Goal: Find specific page/section: Find specific page/section

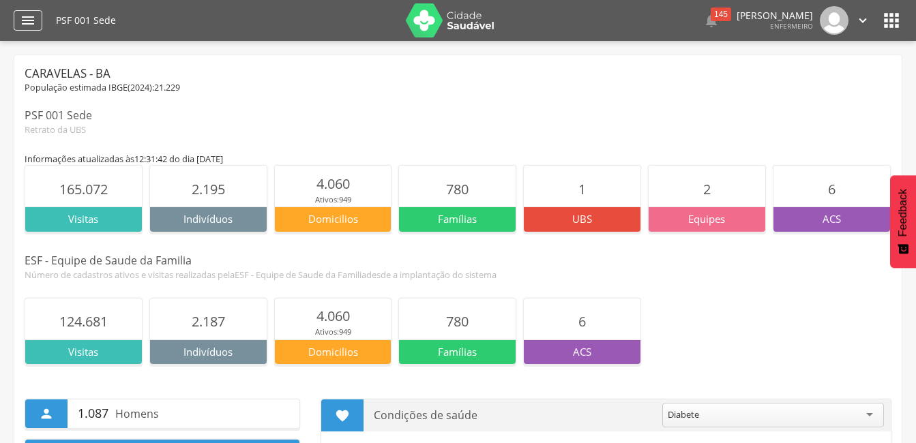
click at [14, 28] on div "" at bounding box center [28, 20] width 29 height 20
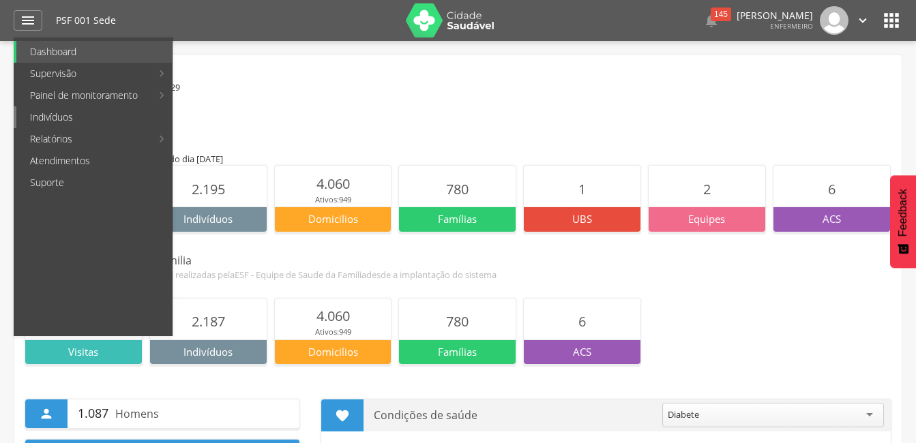
click at [64, 115] on link "Indivíduos" at bounding box center [94, 117] width 156 height 22
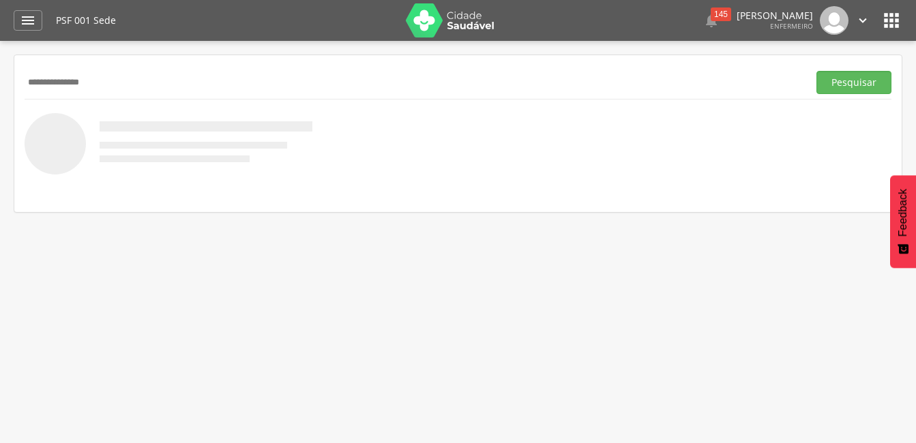
click at [817, 71] on button "Pesquisar" at bounding box center [854, 82] width 75 height 23
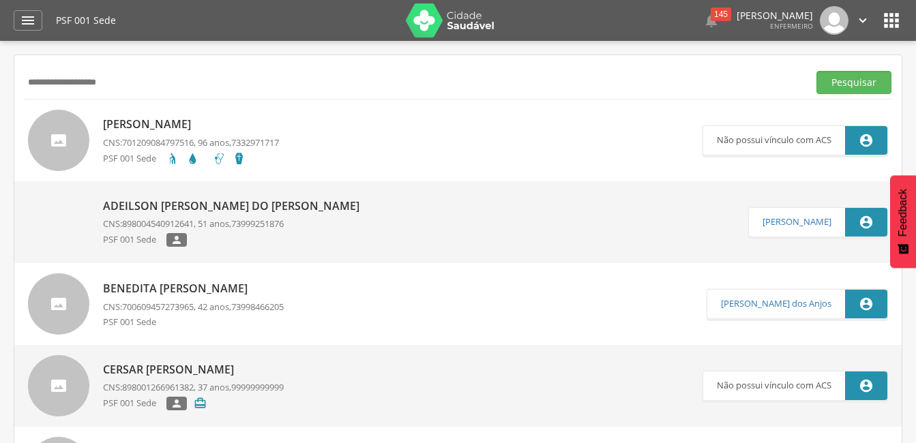
type input "**********"
click at [817, 71] on button "Pesquisar" at bounding box center [854, 82] width 75 height 23
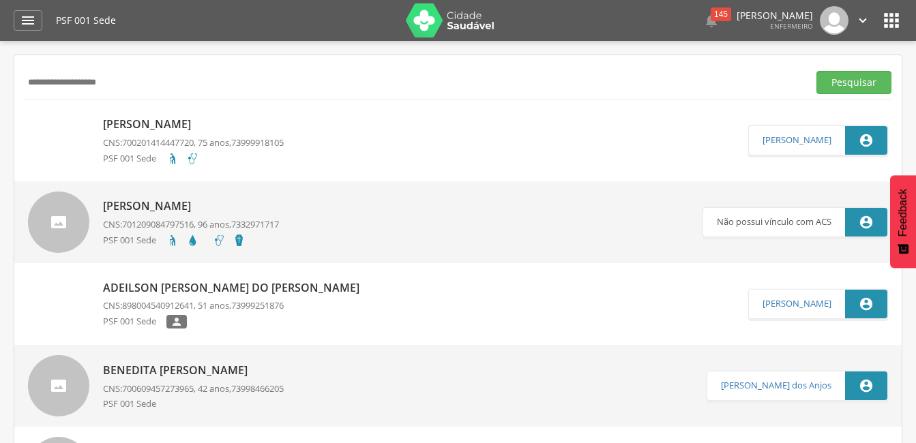
click at [261, 142] on span "73999918105" at bounding box center [257, 142] width 53 height 12
type input "**********"
type input "*"
click at [817, 71] on button "Pesquisar" at bounding box center [854, 82] width 75 height 23
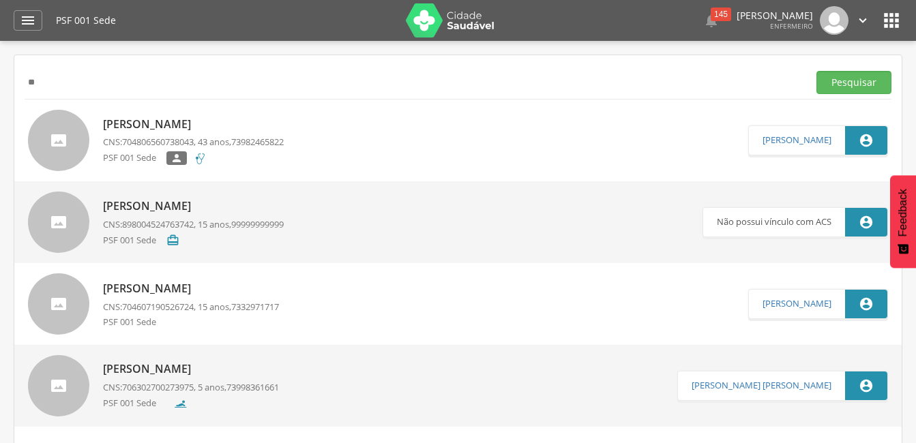
type input "*"
click at [817, 71] on button "Pesquisar" at bounding box center [854, 82] width 75 height 23
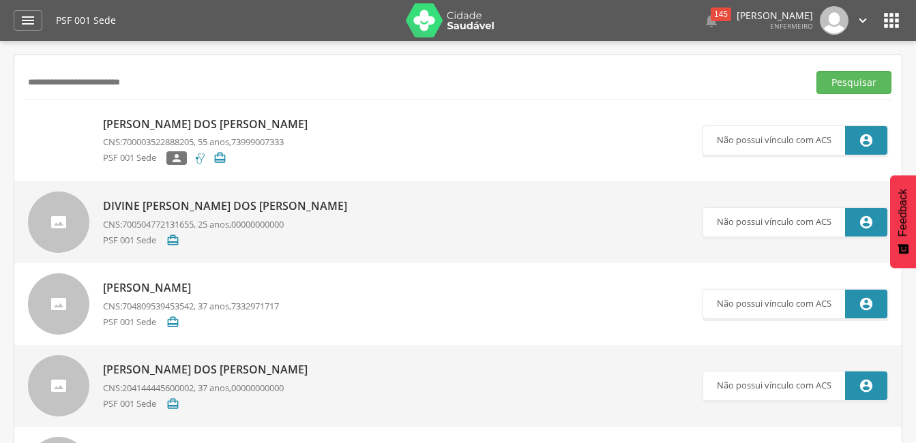
click at [280, 135] on div "[PERSON_NAME] dos [PERSON_NAME] CNS: 700003522888205 , 55 anos, 73999007333 PSF…" at bounding box center [208, 141] width 211 height 57
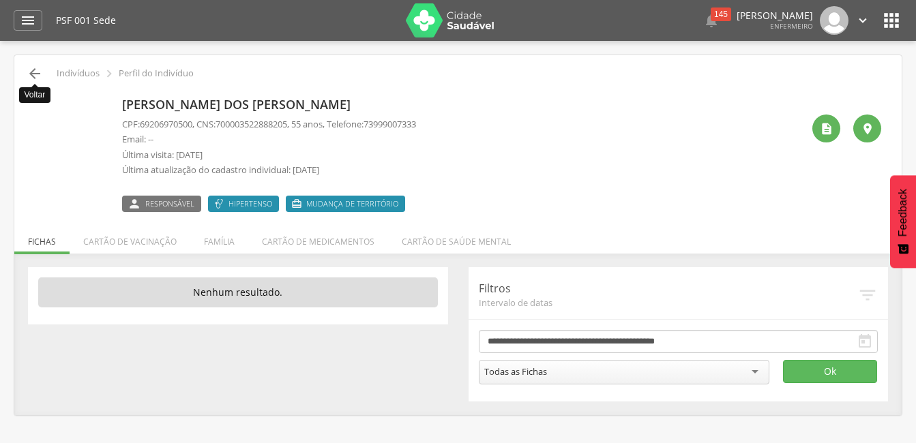
click at [40, 74] on icon "" at bounding box center [35, 73] width 16 height 16
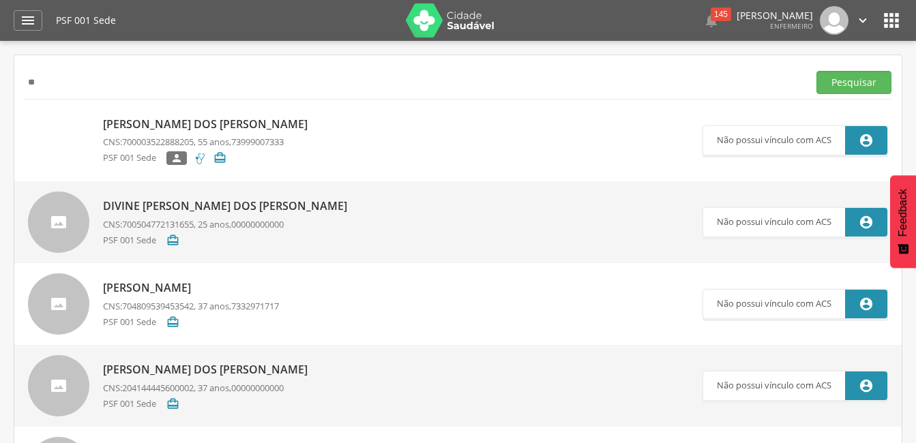
type input "*"
click at [817, 71] on button "Pesquisar" at bounding box center [854, 82] width 75 height 23
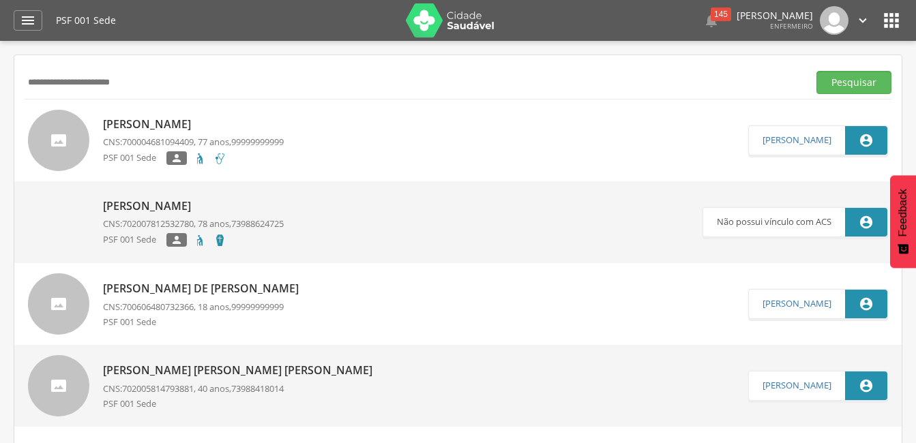
click at [249, 132] on p "[PERSON_NAME]" at bounding box center [193, 125] width 181 height 16
type input "*"
click at [817, 71] on button "Pesquisar" at bounding box center [854, 82] width 75 height 23
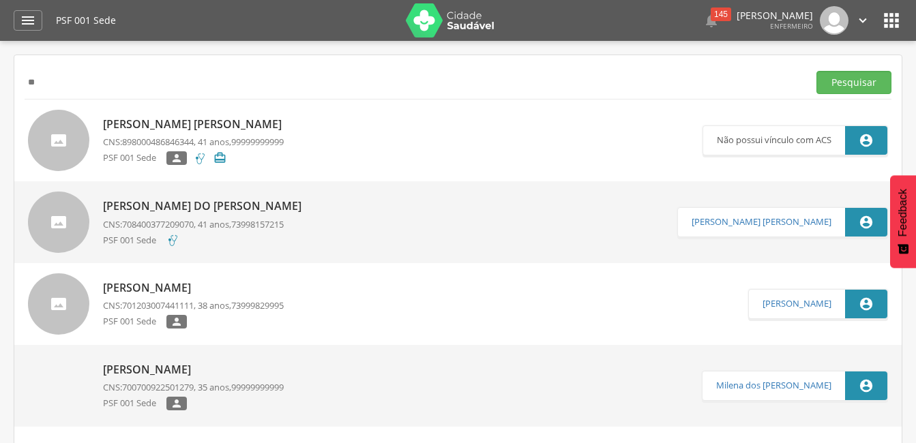
type input "*"
click at [817, 71] on button "Pesquisar" at bounding box center [854, 82] width 75 height 23
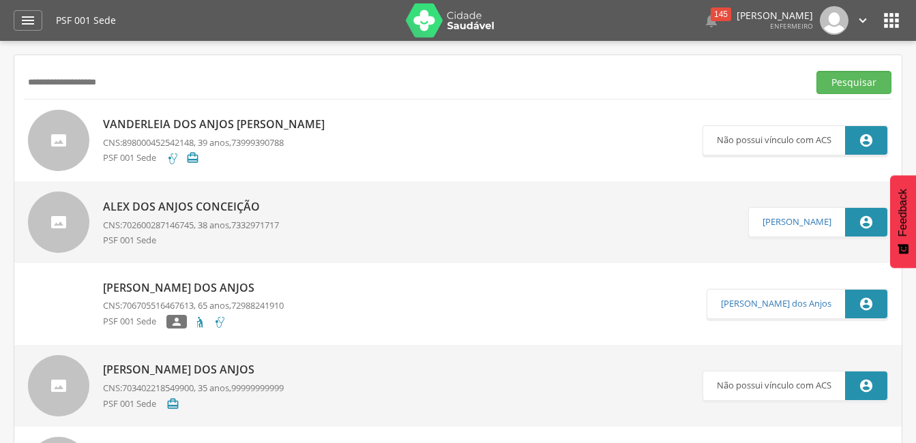
click at [243, 136] on span "73999390788" at bounding box center [257, 142] width 53 height 12
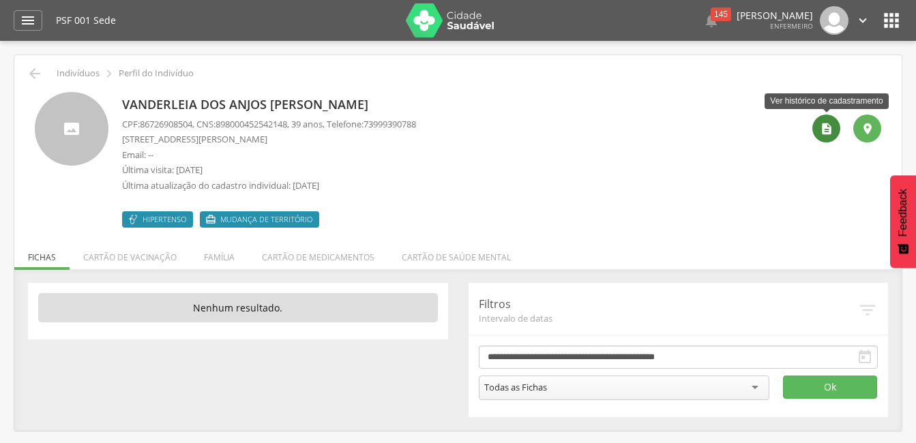
click at [836, 129] on div "" at bounding box center [826, 129] width 28 height 28
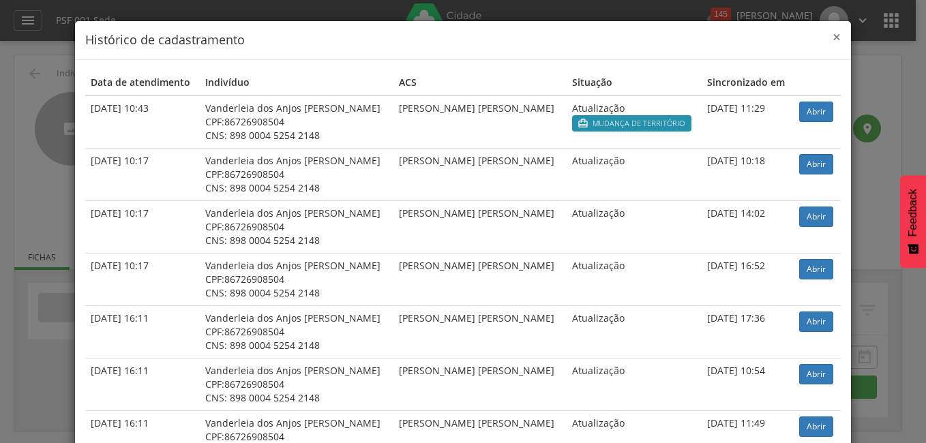
click at [835, 36] on span "×" at bounding box center [837, 36] width 8 height 19
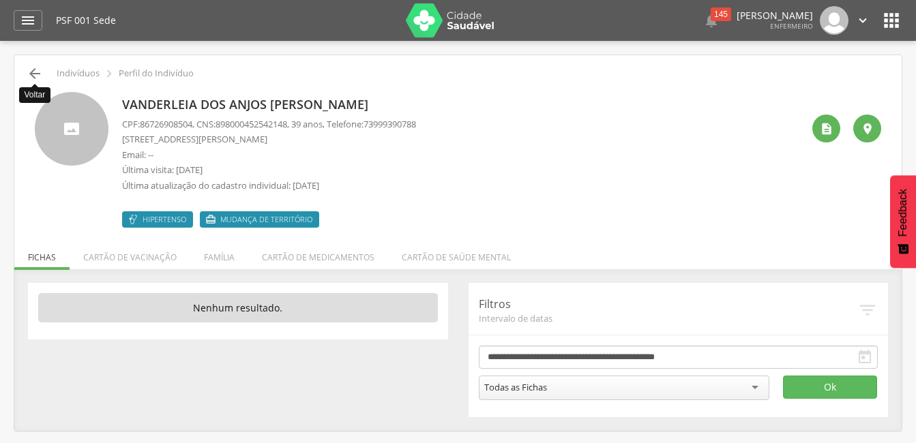
click at [35, 65] on icon "" at bounding box center [35, 73] width 16 height 16
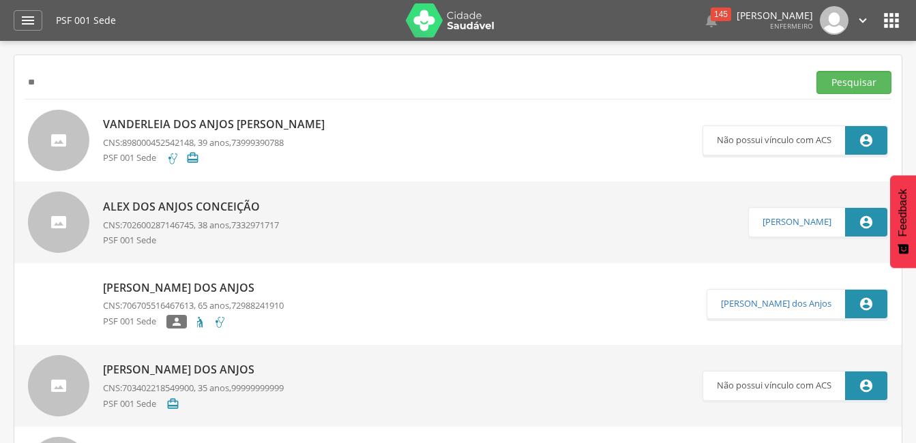
type input "*"
click at [817, 71] on button "Pesquisar" at bounding box center [854, 82] width 75 height 23
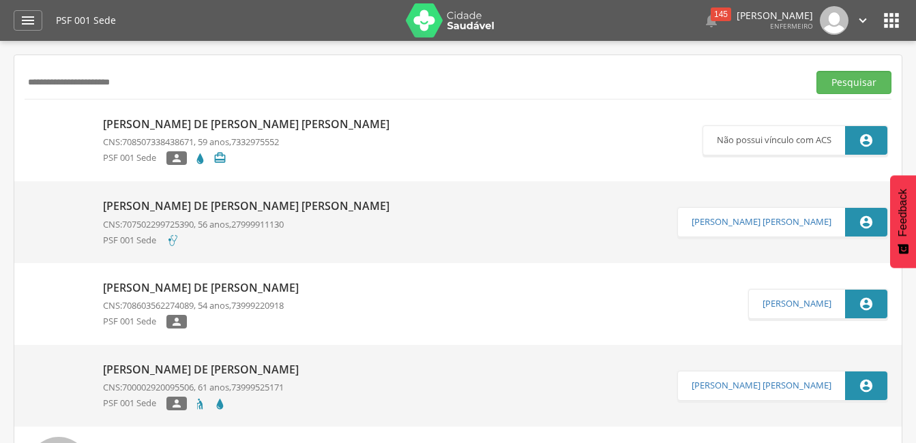
click at [172, 138] on span "708507338438671" at bounding box center [158, 142] width 72 height 12
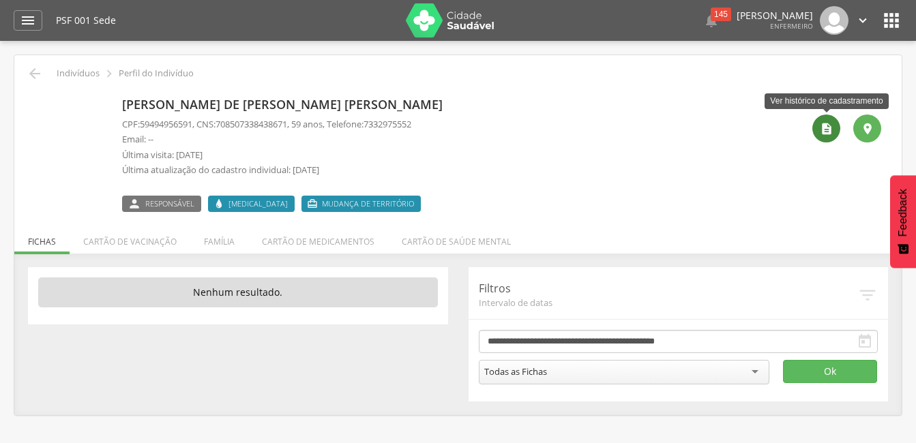
click at [815, 128] on div "" at bounding box center [826, 129] width 28 height 28
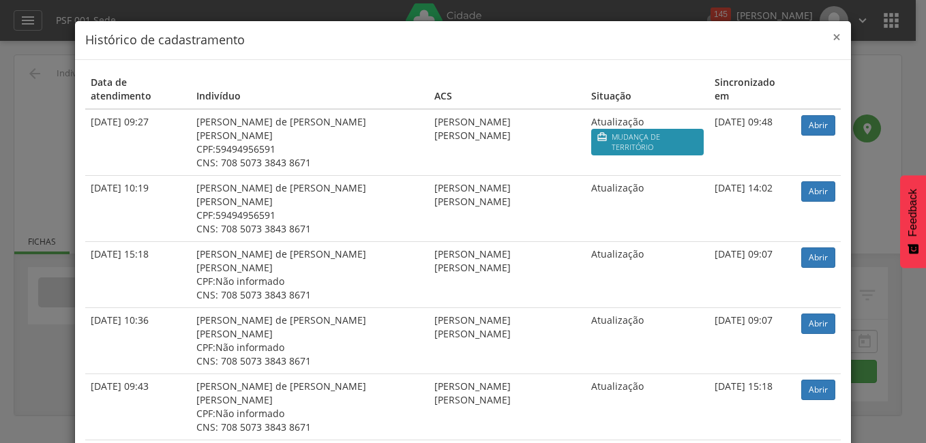
click at [833, 39] on span "×" at bounding box center [837, 36] width 8 height 19
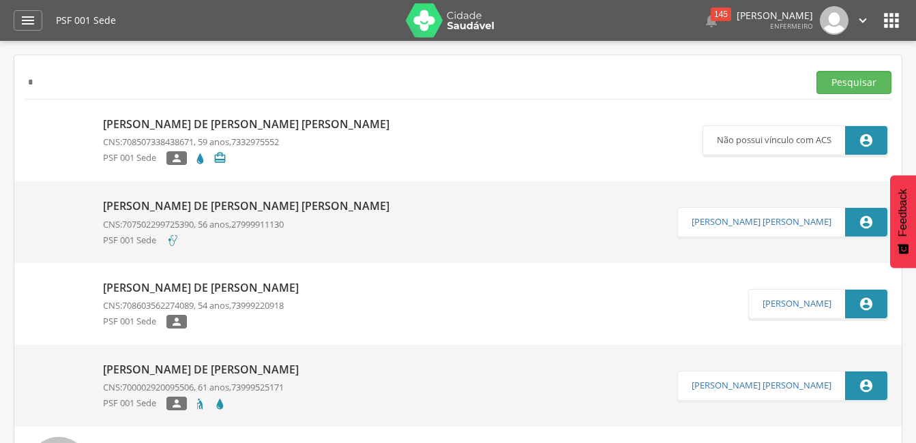
type input "*"
click at [187, 93] on input "*" at bounding box center [414, 82] width 778 height 23
click at [817, 71] on button "Pesquisar" at bounding box center [854, 82] width 75 height 23
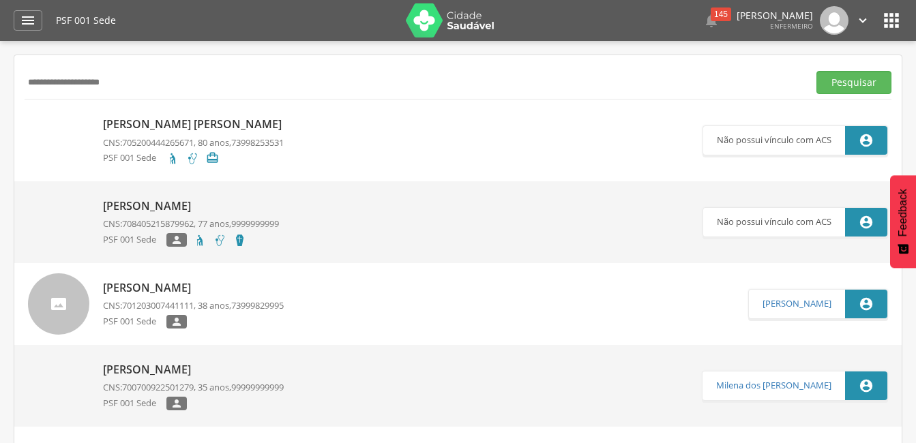
click at [342, 128] on link "[PERSON_NAME] [PERSON_NAME] CNS: 705200444265671 , 80 anos, 73998253531 PSF 001…" at bounding box center [365, 140] width 675 height 61
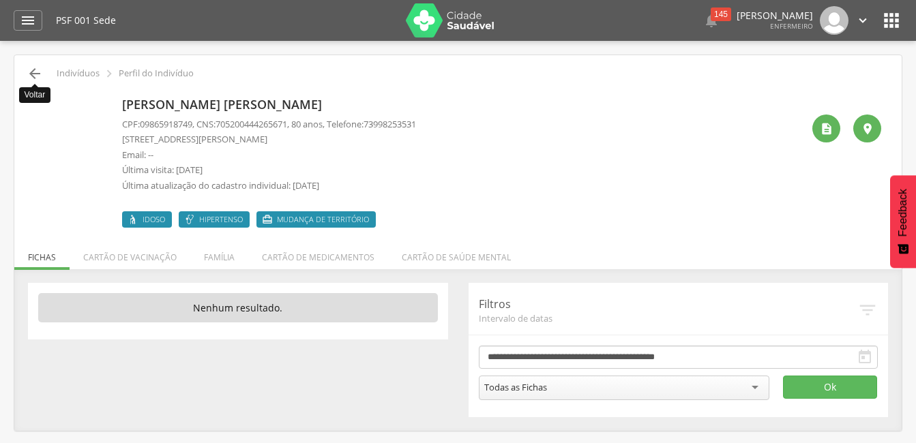
click at [40, 66] on icon "" at bounding box center [35, 73] width 16 height 16
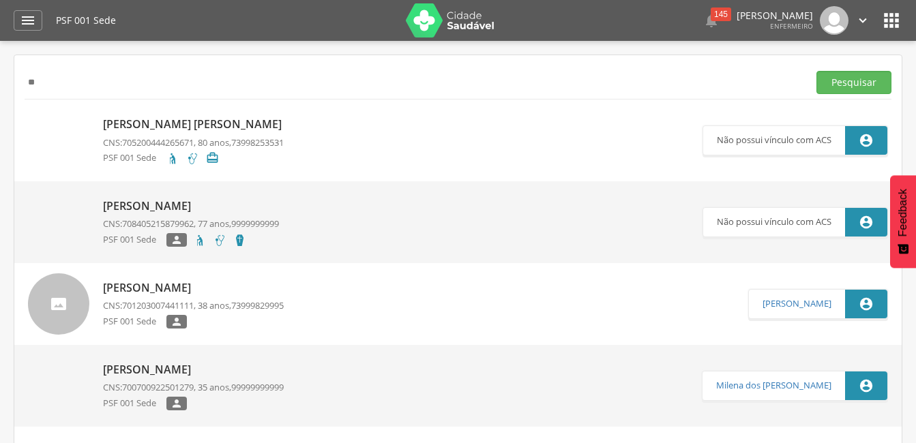
type input "*"
click at [817, 71] on button "Pesquisar" at bounding box center [854, 82] width 75 height 23
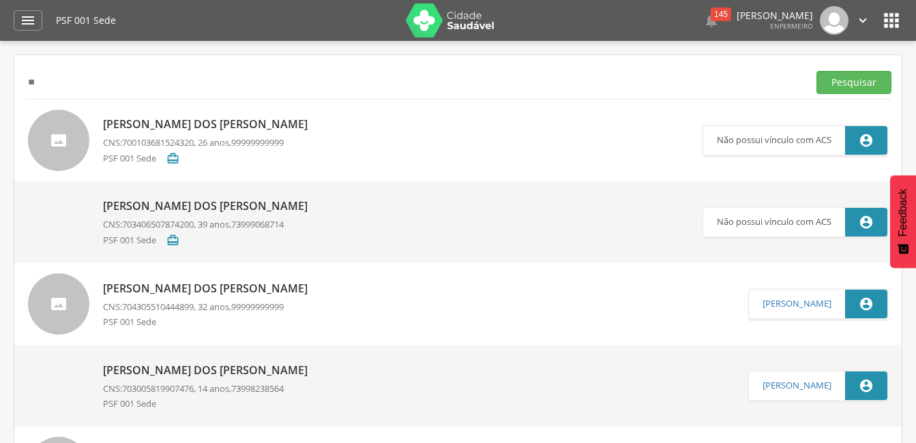
type input "*"
click at [817, 71] on button "Pesquisar" at bounding box center [854, 82] width 75 height 23
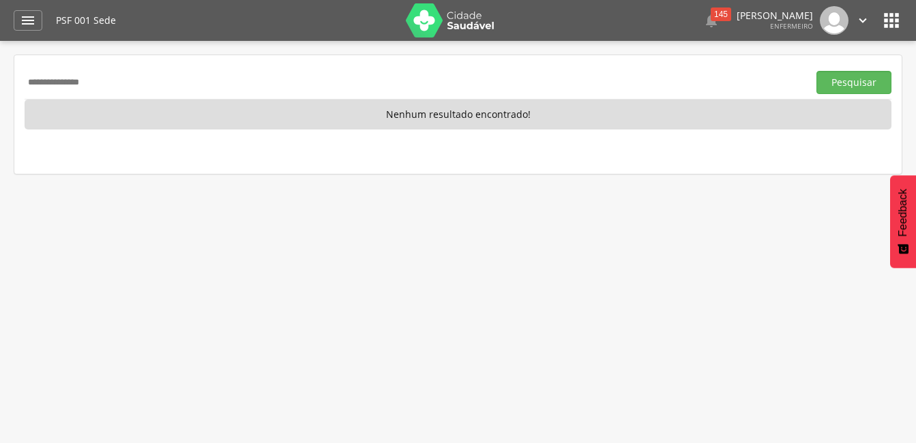
click at [256, 74] on input "**********" at bounding box center [414, 82] width 778 height 23
type input "*"
click at [817, 71] on button "Pesquisar" at bounding box center [854, 82] width 75 height 23
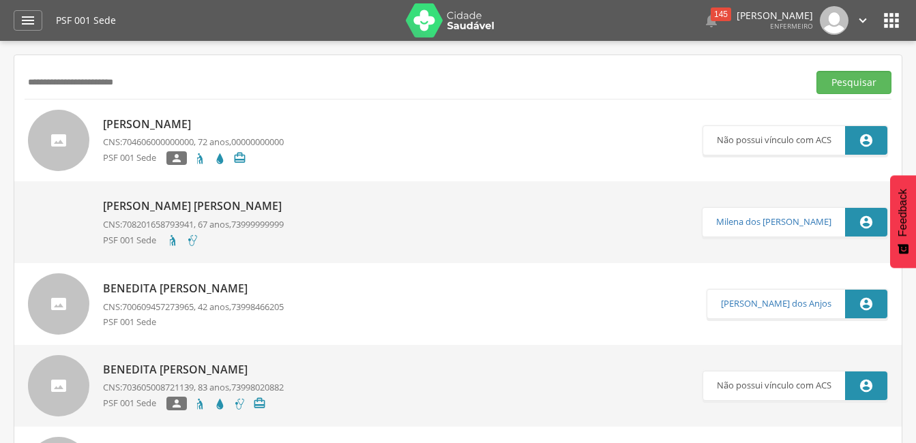
type input "**********"
click at [817, 71] on button "Pesquisar" at bounding box center [854, 82] width 75 height 23
